Goal: Task Accomplishment & Management: Manage account settings

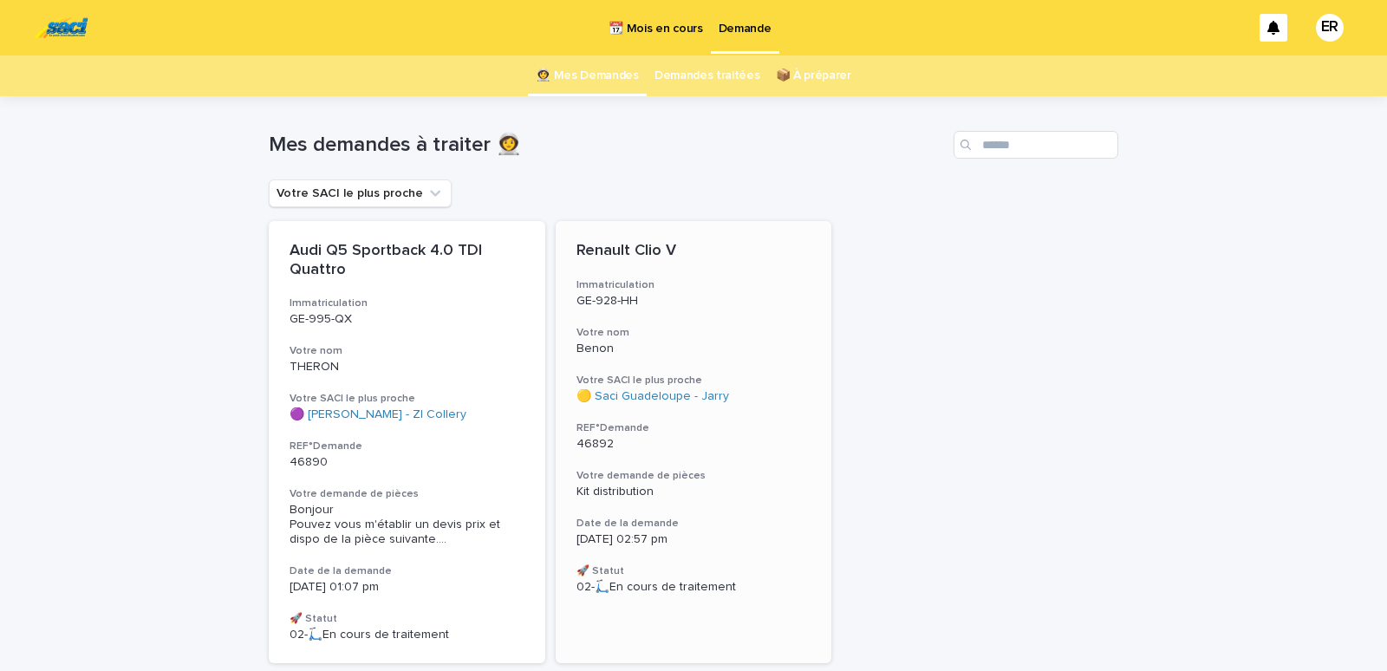
click at [646, 321] on div "Renault Clio V Immatriculation GE-928-HH Votre nom Benon Votre SACI le plus pro…" at bounding box center [693, 418] width 276 height 394
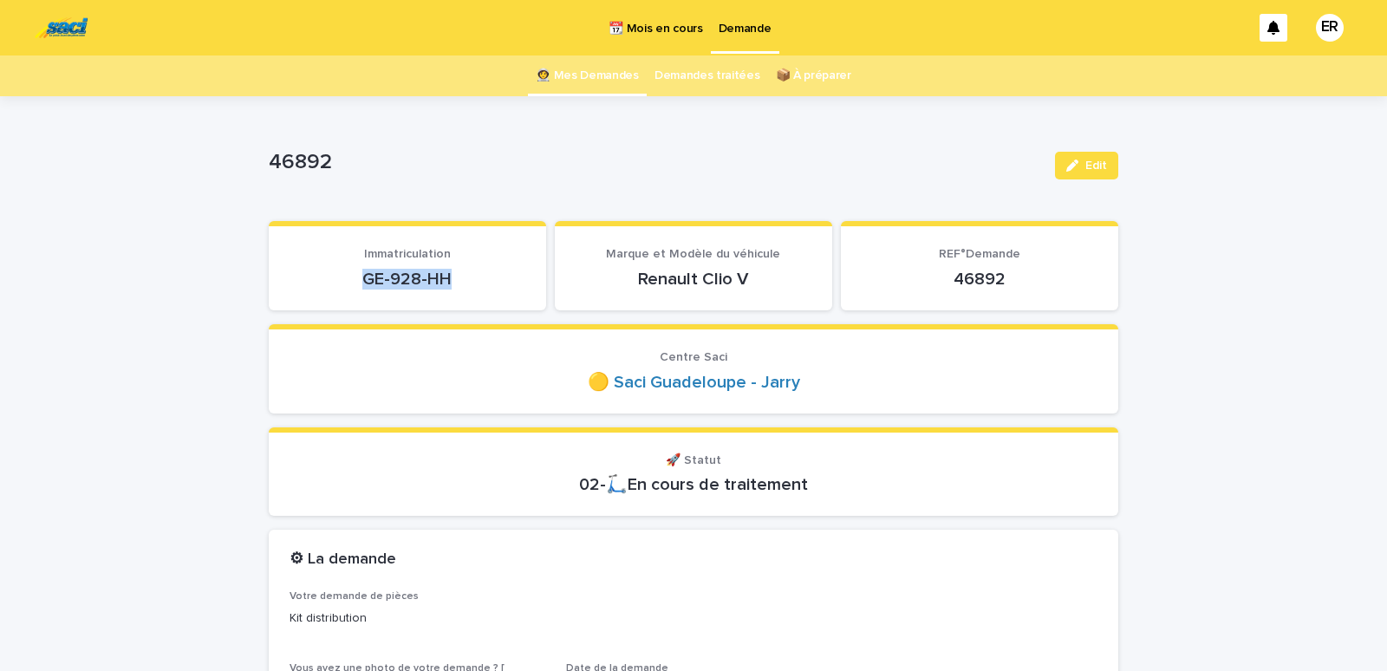
drag, startPoint x: 358, startPoint y: 271, endPoint x: 449, endPoint y: 280, distance: 91.4
click at [449, 280] on p "GE-928-HH" at bounding box center [407, 279] width 236 height 21
copy p "GE-928-HH"
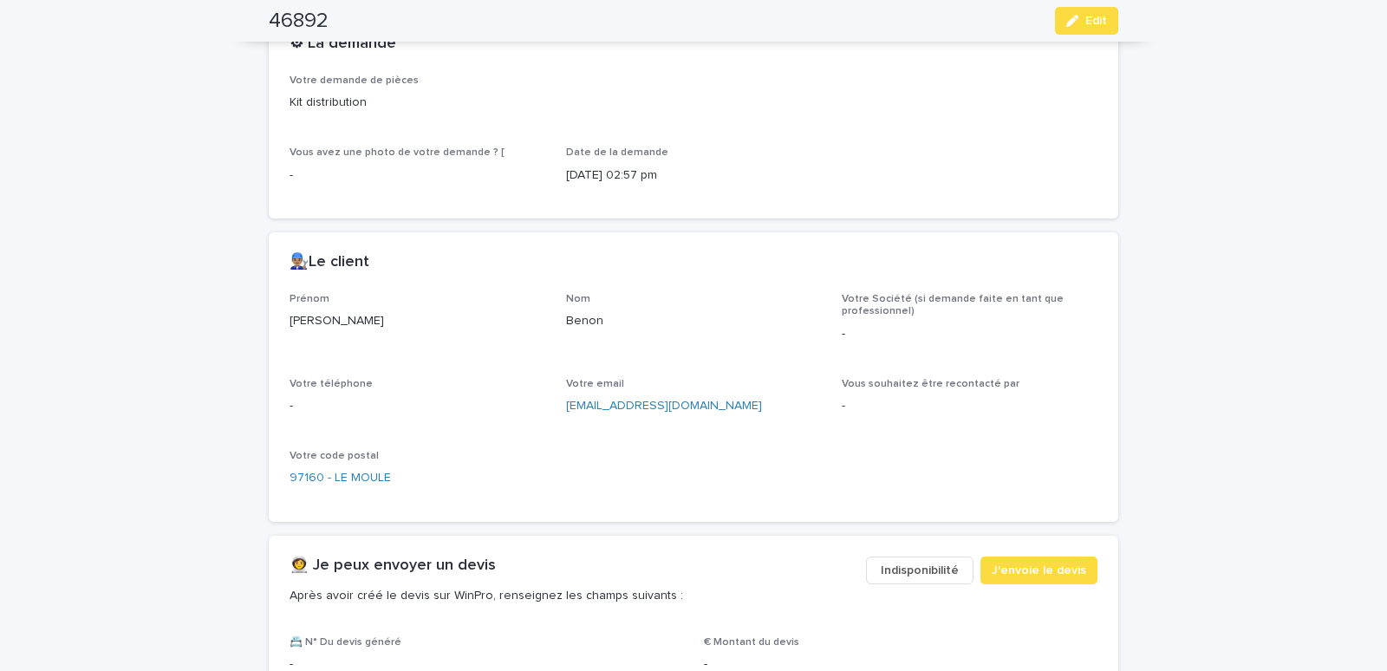
scroll to position [737, 0]
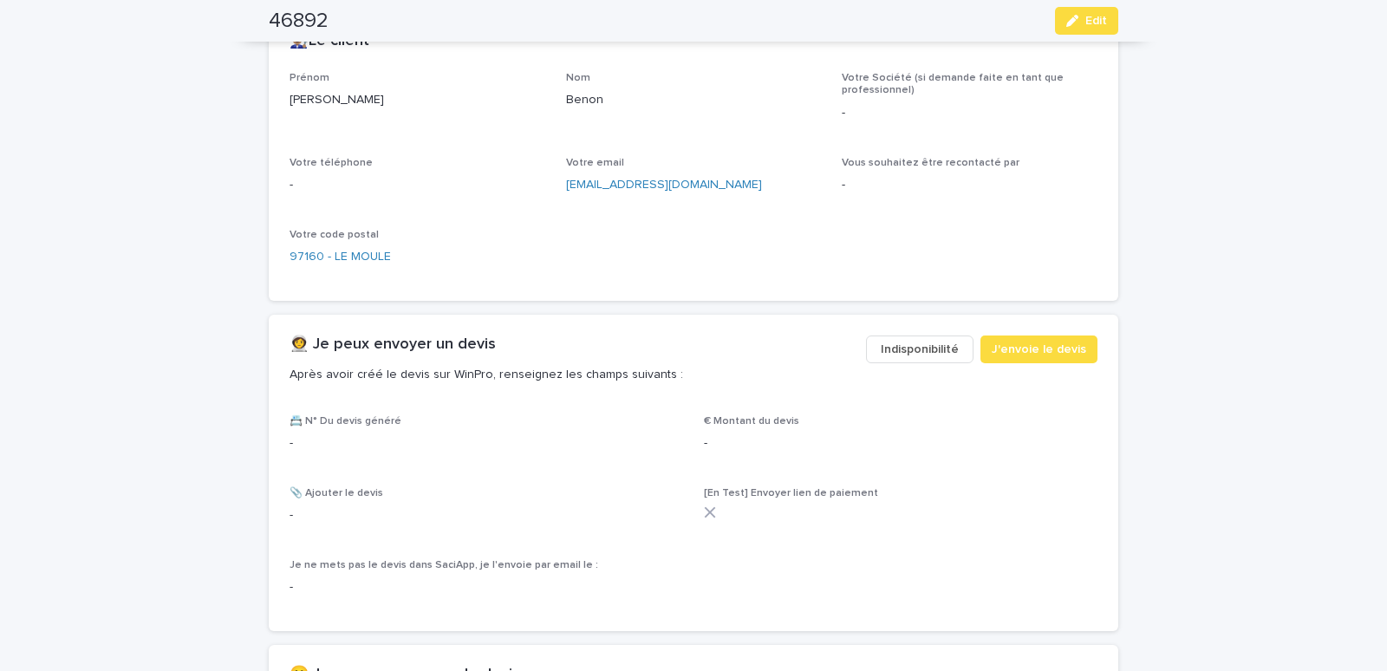
click at [886, 345] on span "Indisponibilité" at bounding box center [919, 349] width 78 height 17
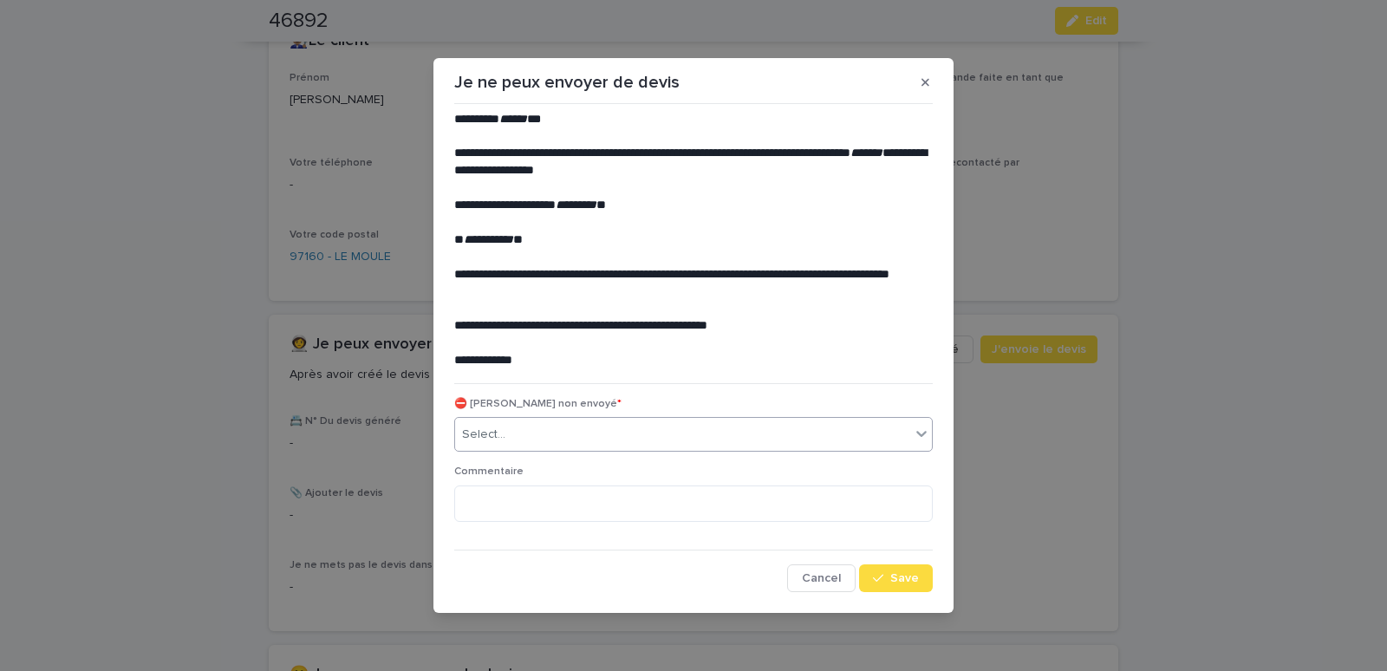
click at [546, 435] on div "Select..." at bounding box center [682, 434] width 455 height 29
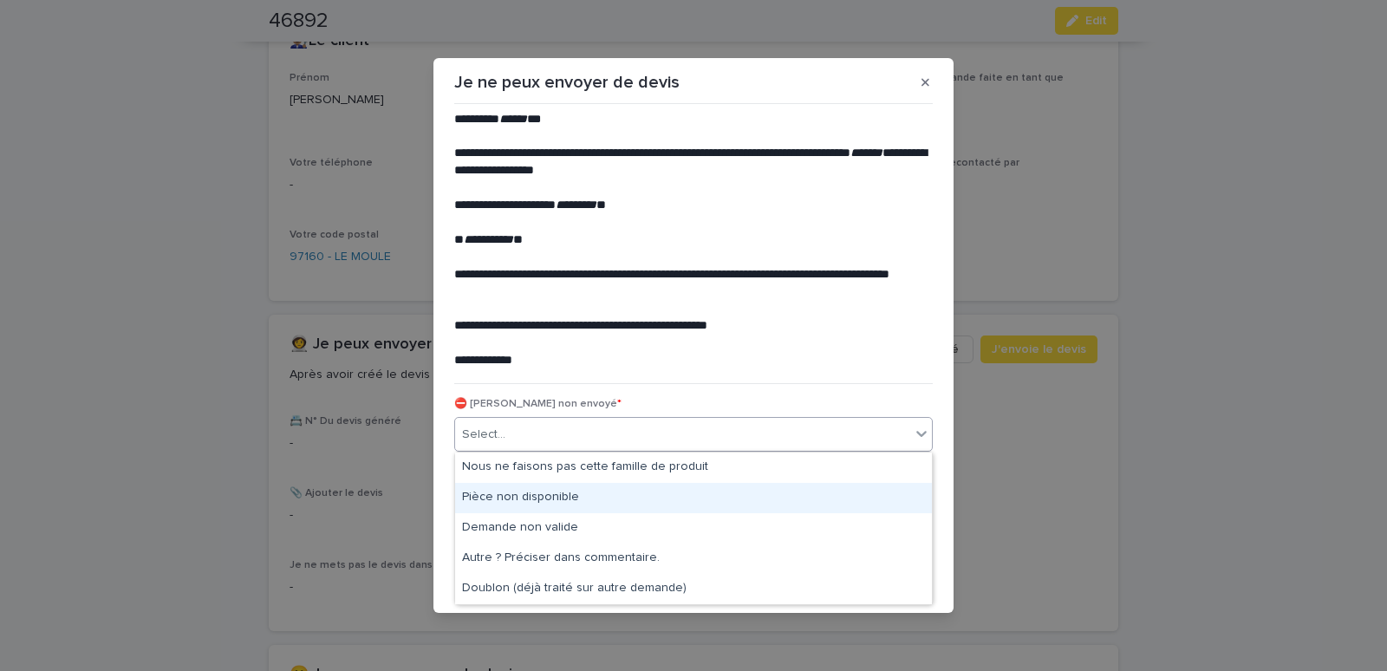
click at [511, 499] on div "Pièce non disponible" at bounding box center [693, 498] width 477 height 30
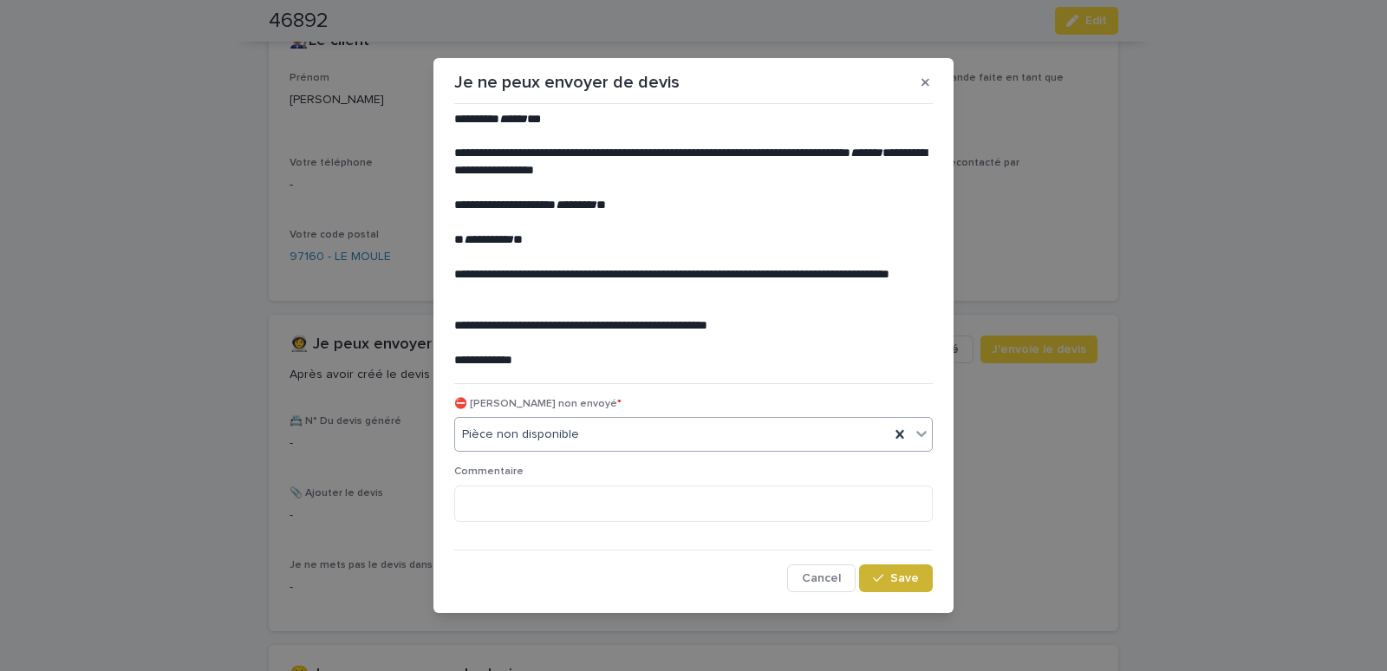
click at [904, 579] on span "Save" at bounding box center [904, 578] width 29 height 12
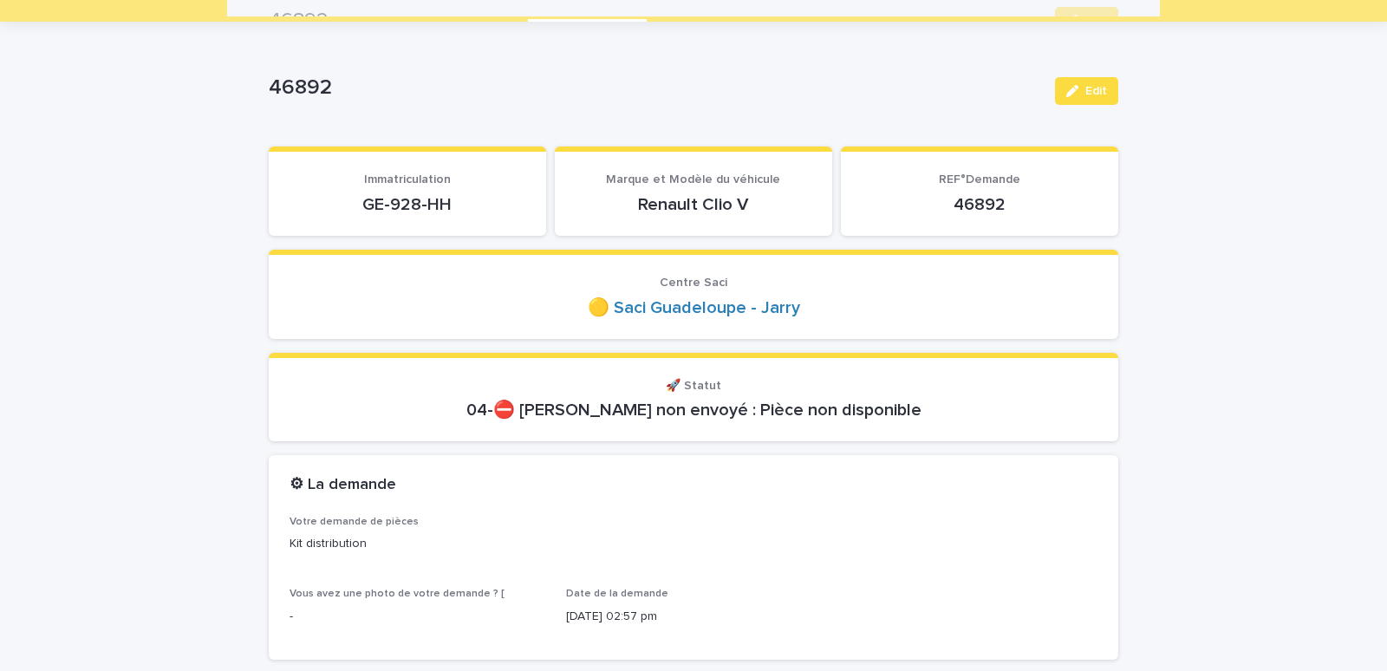
scroll to position [0, 0]
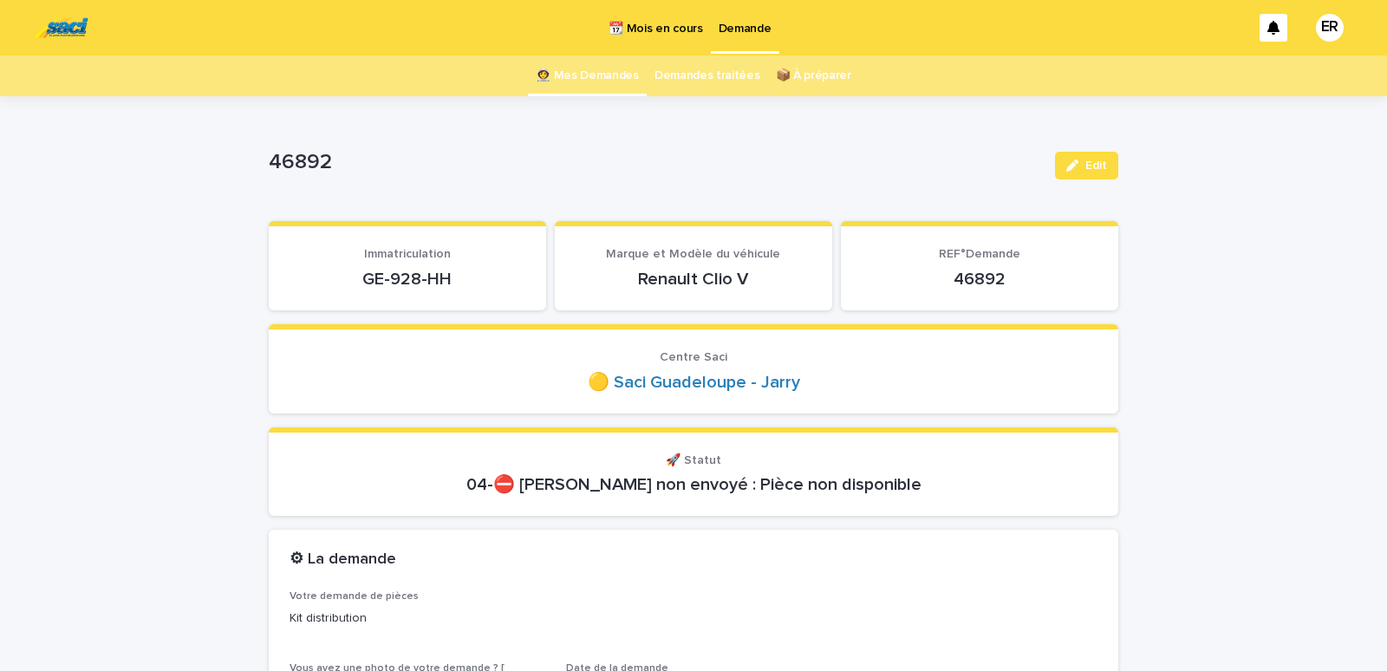
click at [562, 75] on link "👩‍🚀 Mes Demandes" at bounding box center [587, 75] width 103 height 41
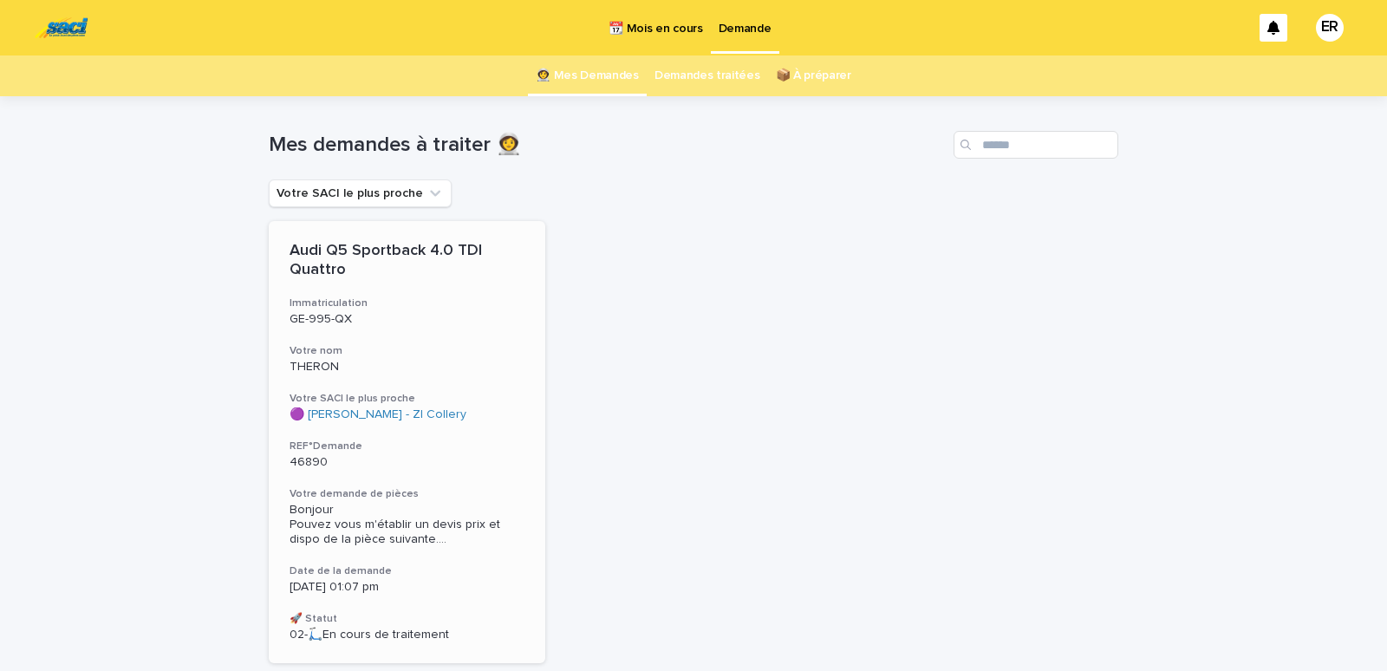
click at [393, 326] on p "GE-995-QX" at bounding box center [406, 319] width 235 height 15
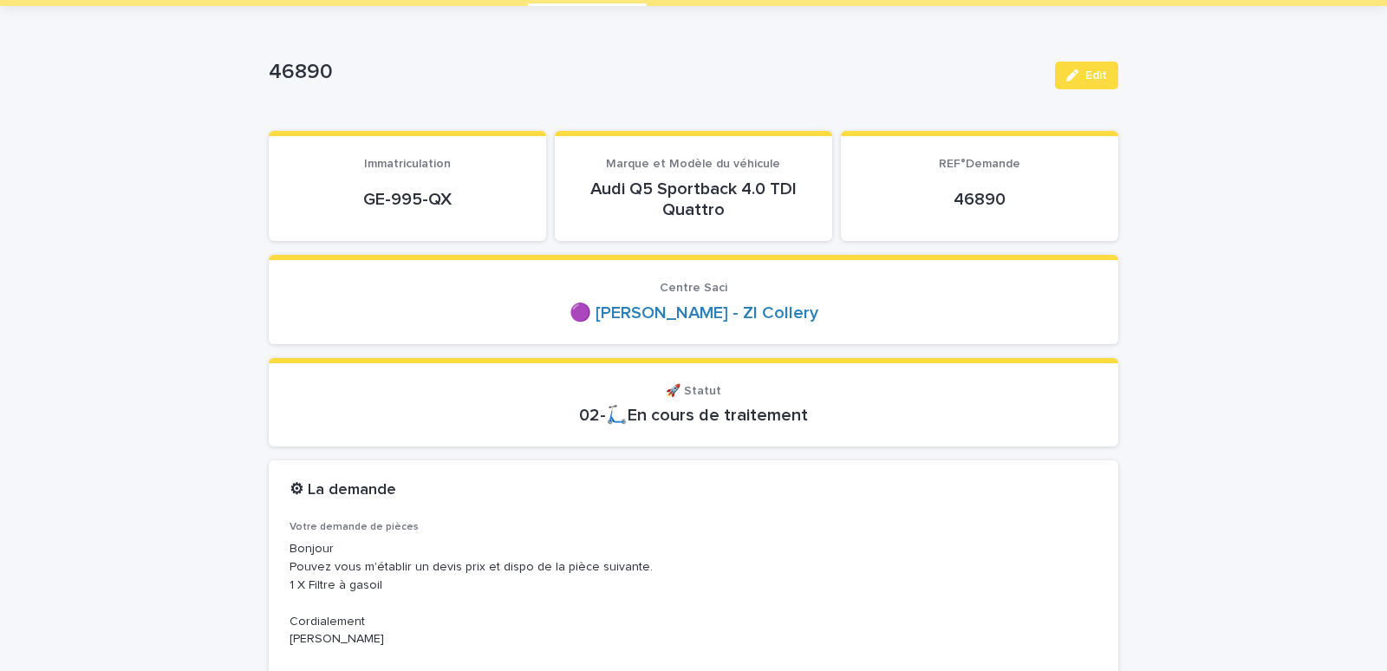
scroll to position [147, 0]
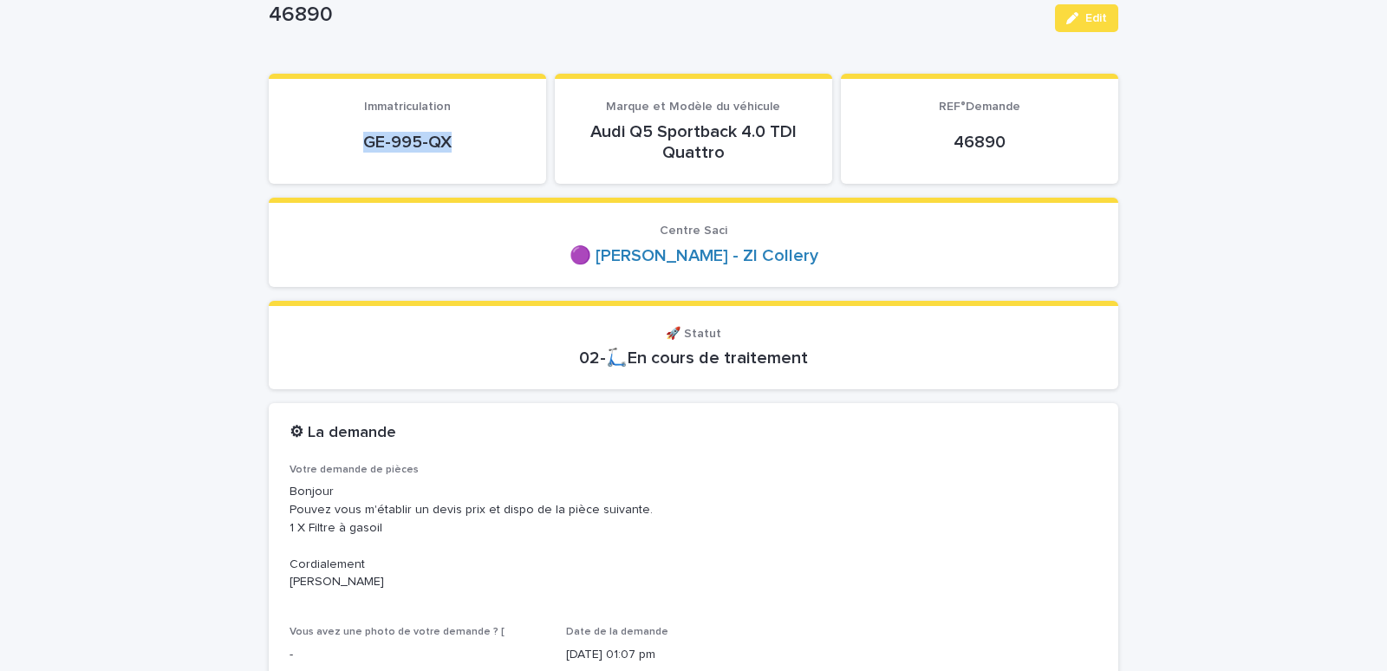
drag, startPoint x: 309, startPoint y: 153, endPoint x: 457, endPoint y: 141, distance: 147.7
click at [457, 141] on div "GE-995-QX" at bounding box center [407, 142] width 236 height 42
copy p "GE-995-QX"
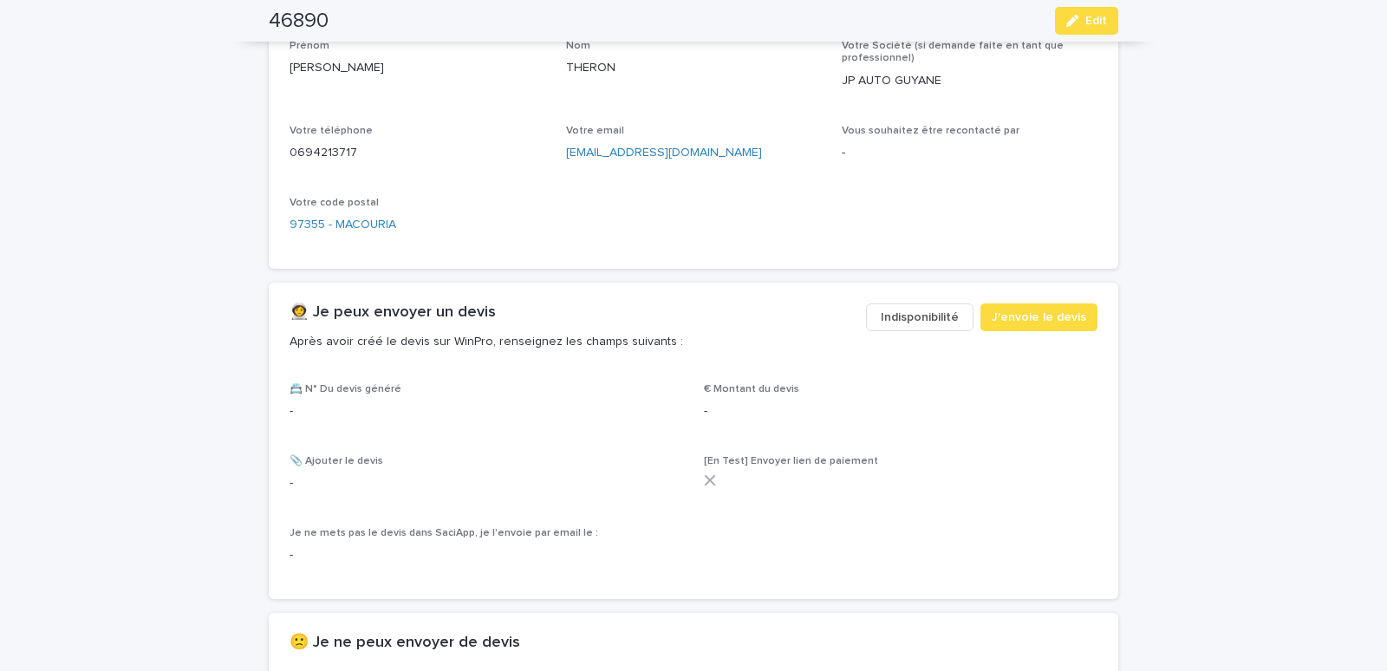
scroll to position [884, 0]
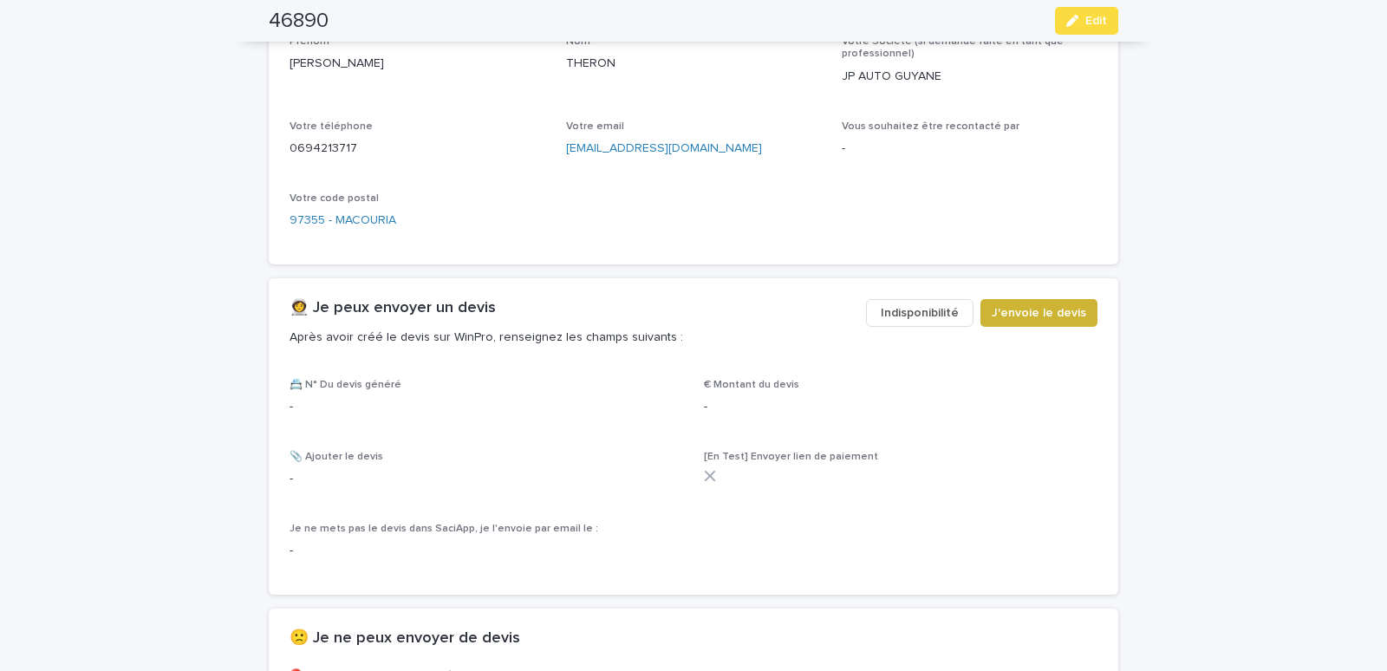
click at [1039, 316] on span "J'envoie le devis" at bounding box center [1038, 312] width 94 height 17
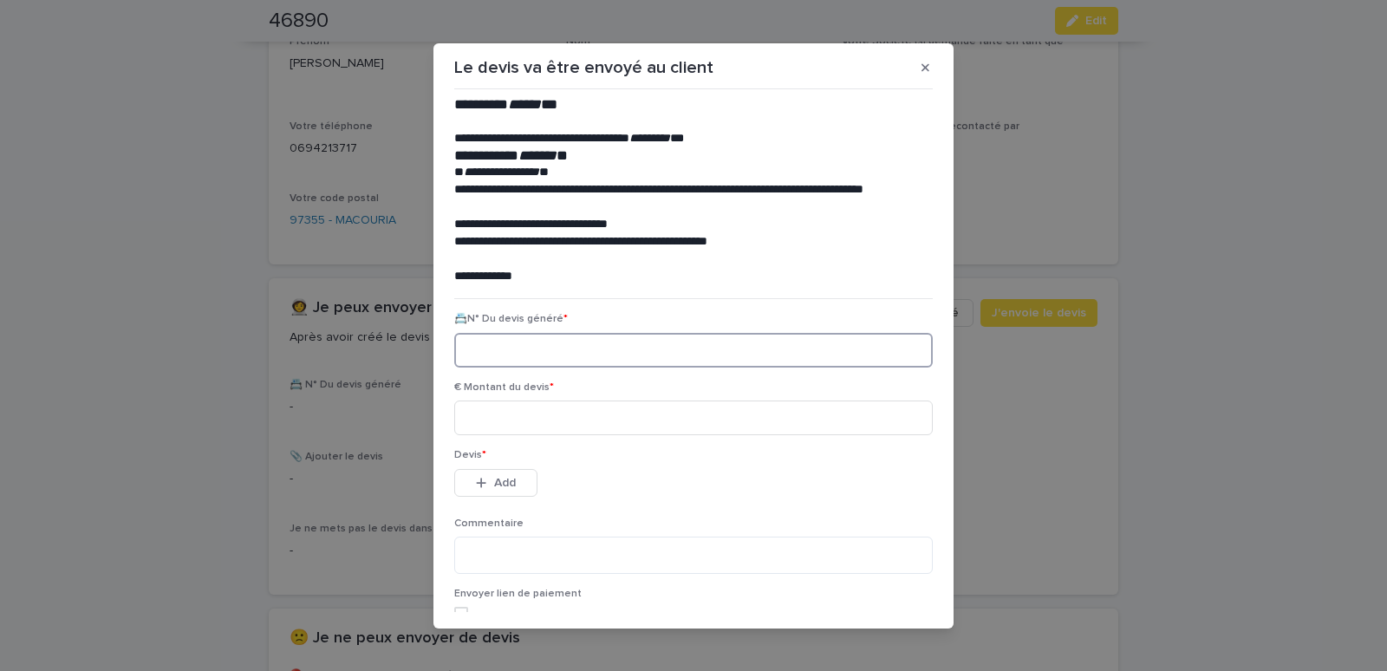
click at [579, 335] on input at bounding box center [693, 350] width 478 height 35
paste input "********"
type input "********"
click at [590, 412] on input at bounding box center [693, 417] width 478 height 35
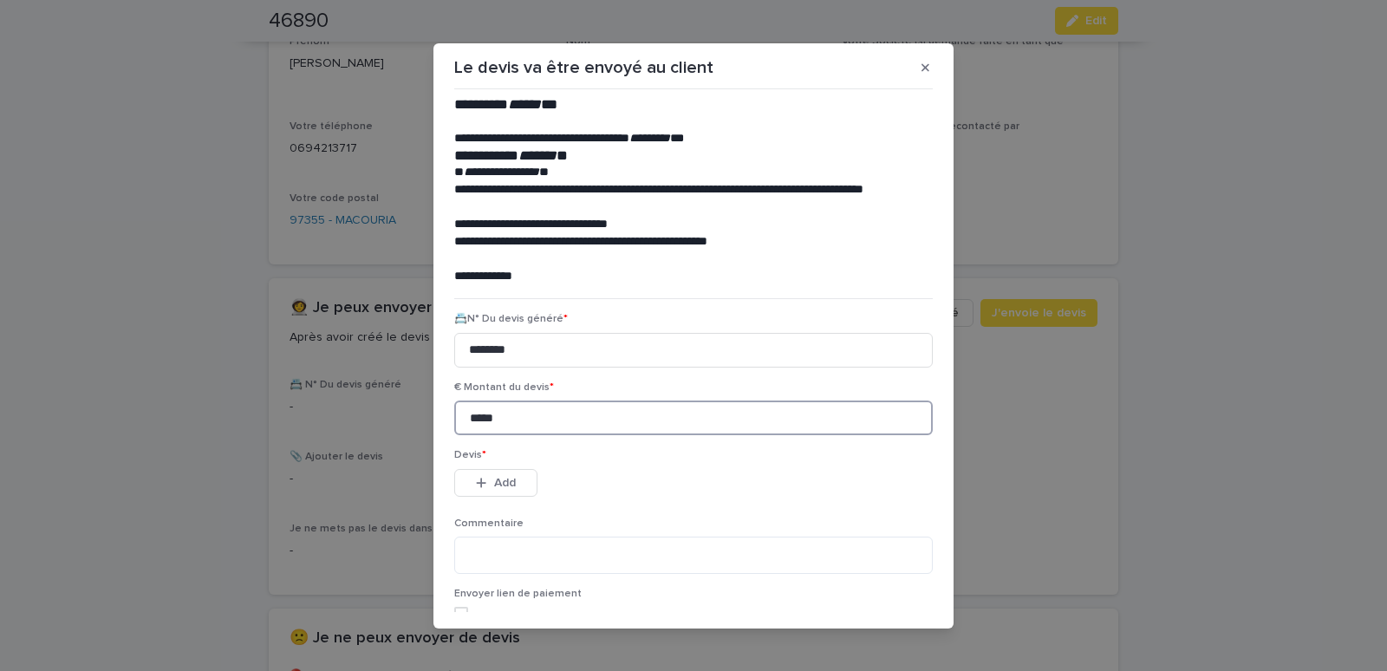
type input "*****"
click at [494, 478] on span "Add" at bounding box center [505, 483] width 22 height 12
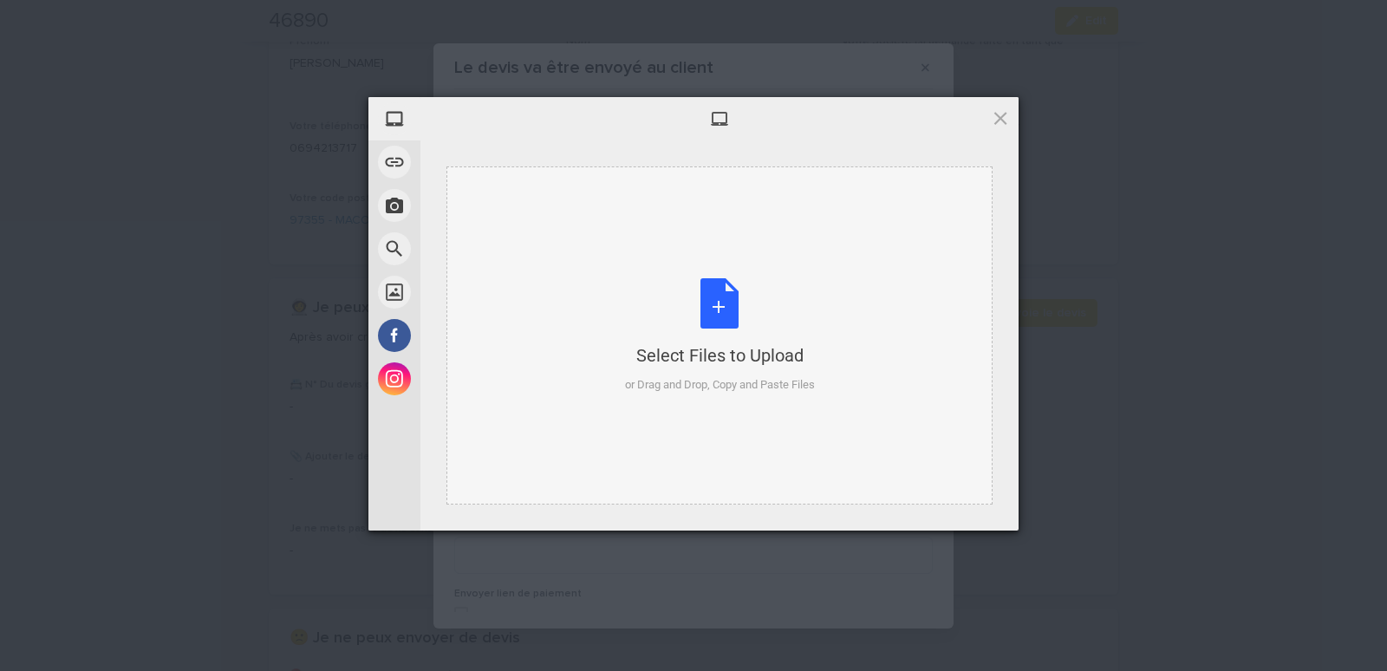
click at [480, 193] on div "Select Files to Upload or Drag and Drop, Copy and Paste Files" at bounding box center [719, 335] width 546 height 338
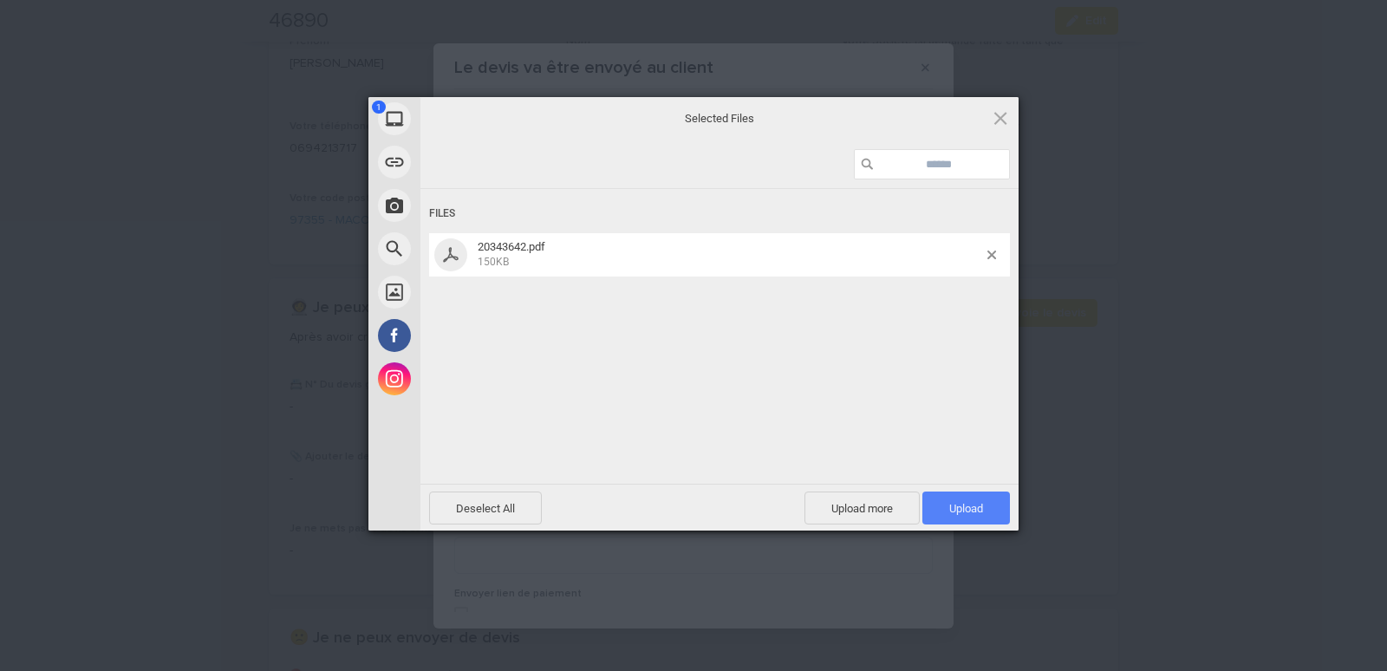
click at [977, 509] on span "Upload 1" at bounding box center [966, 508] width 34 height 13
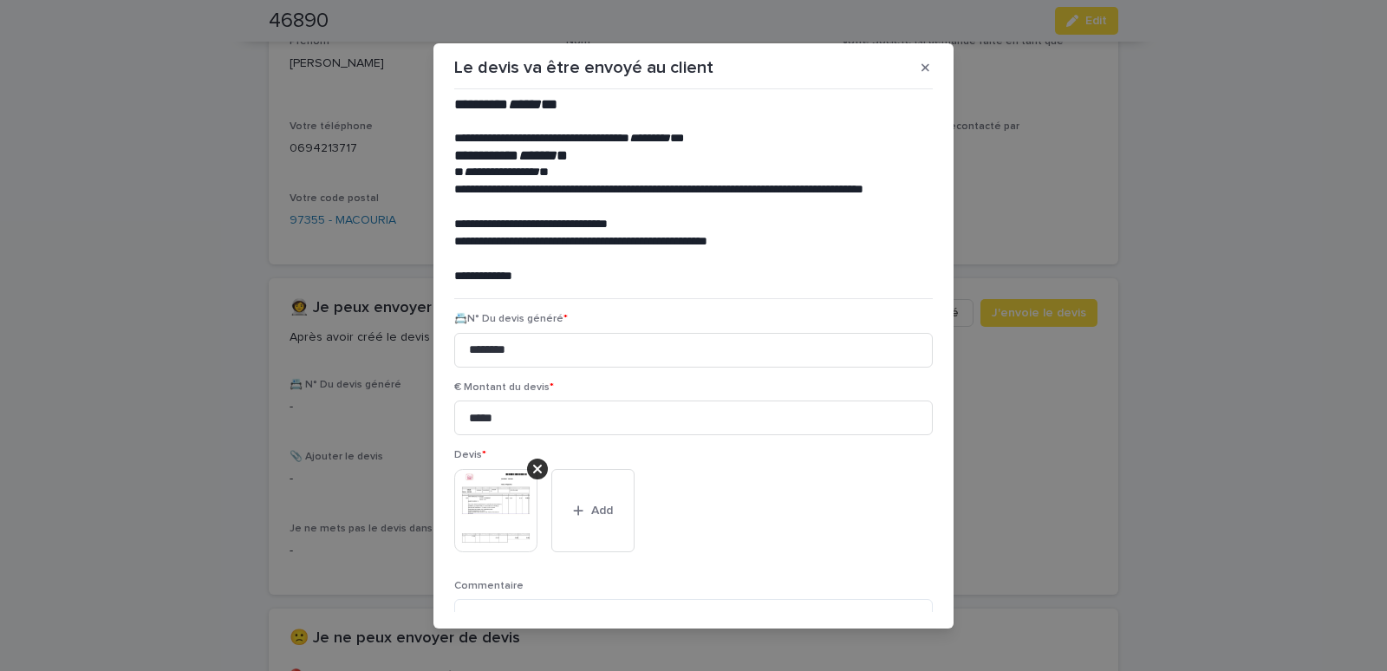
scroll to position [141, 0]
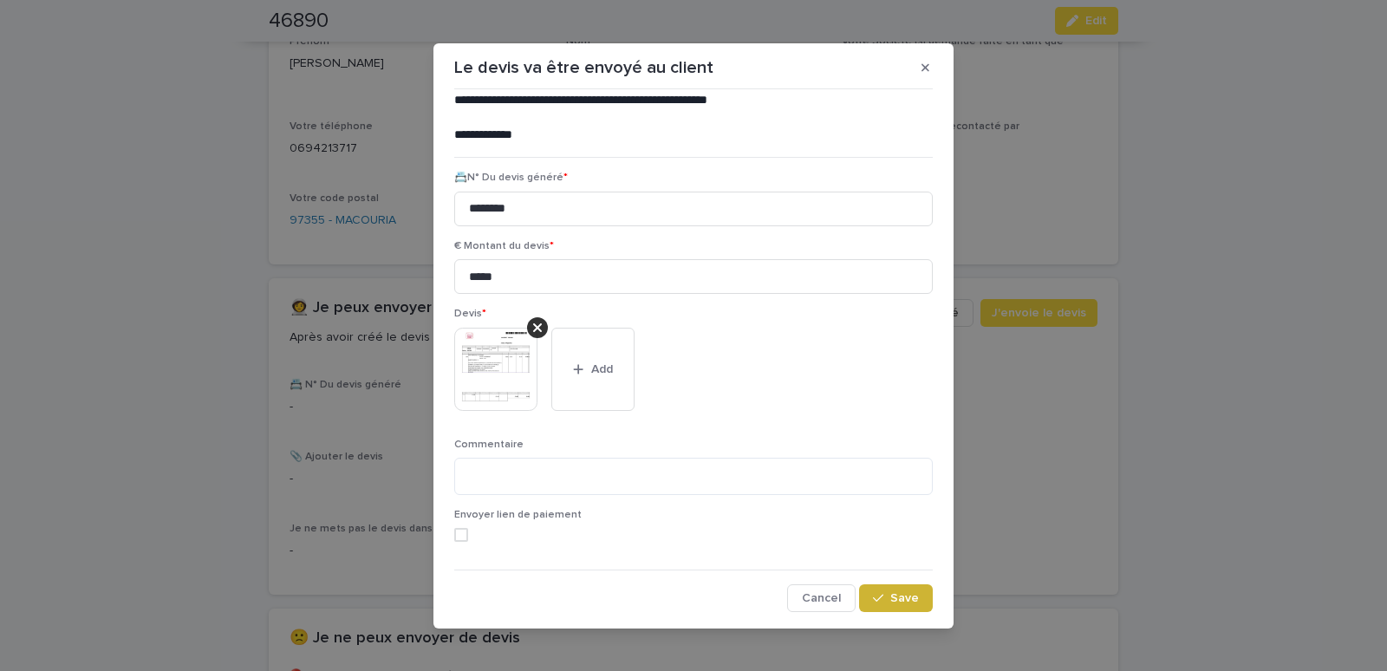
click at [869, 591] on button "Save" at bounding box center [896, 598] width 74 height 28
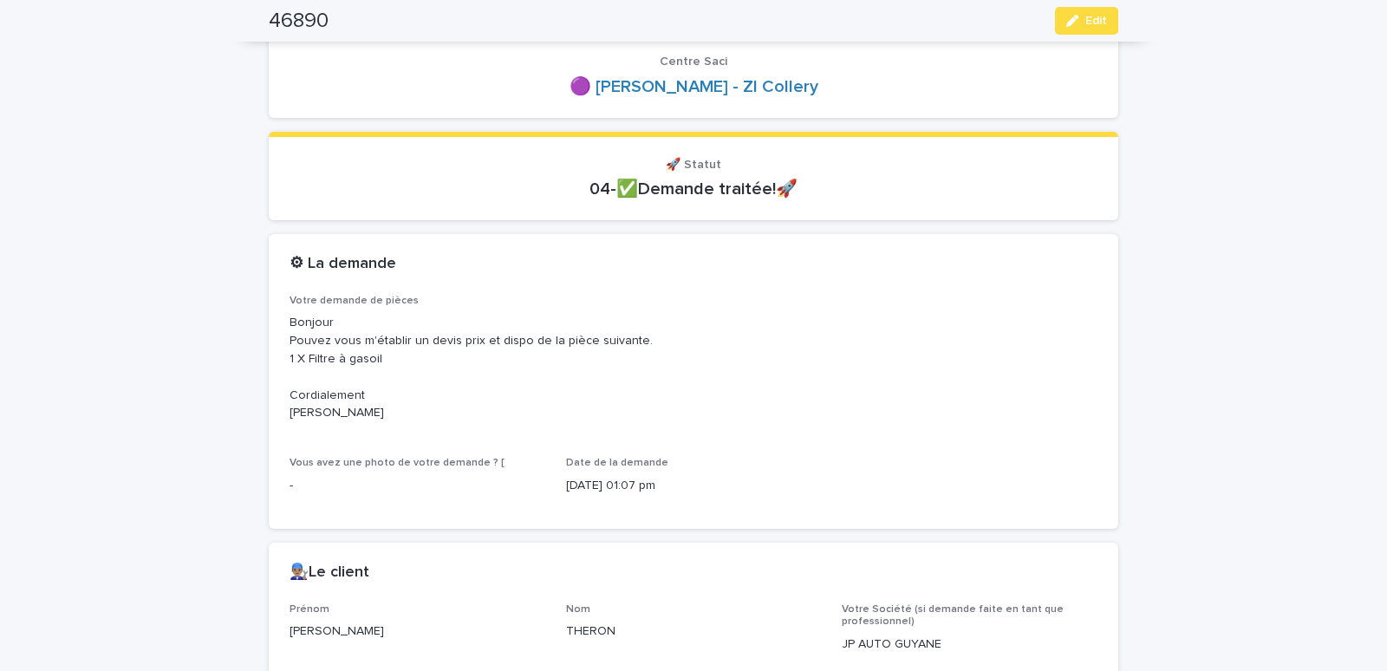
scroll to position [0, 0]
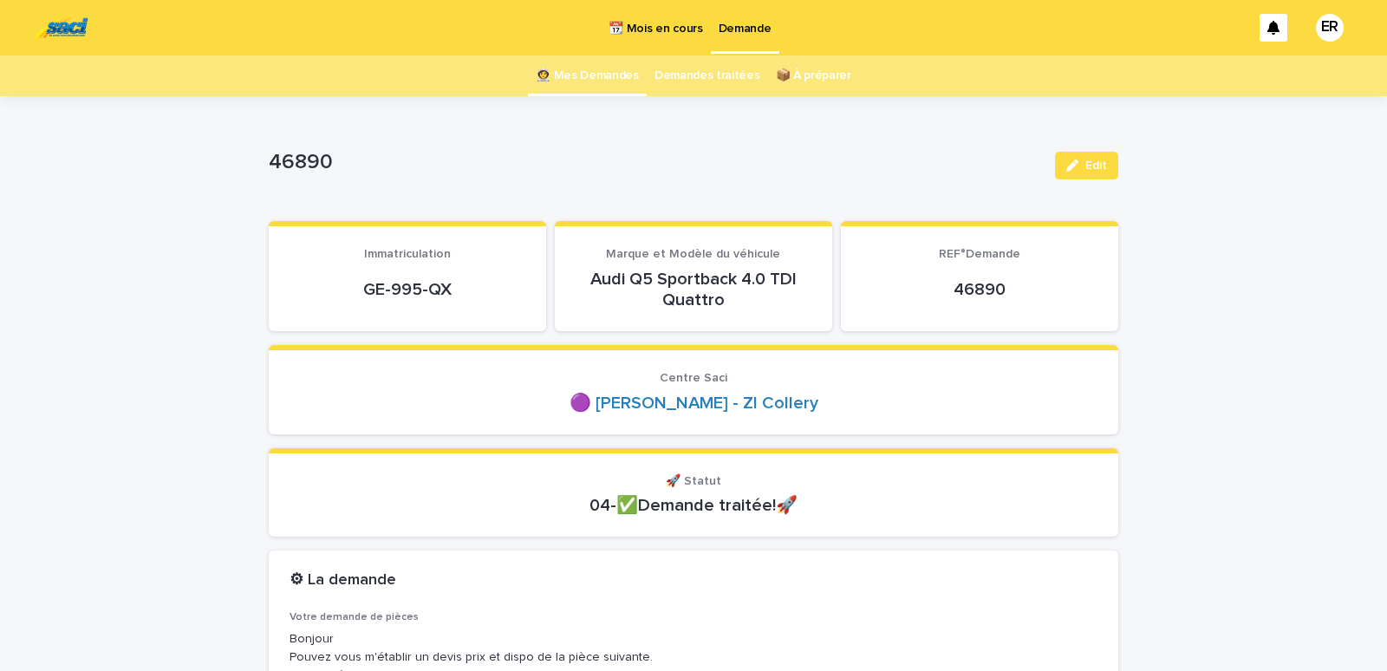
click at [581, 79] on link "👩‍🚀 Mes Demandes" at bounding box center [587, 75] width 103 height 41
